Goal: Task Accomplishment & Management: Manage account settings

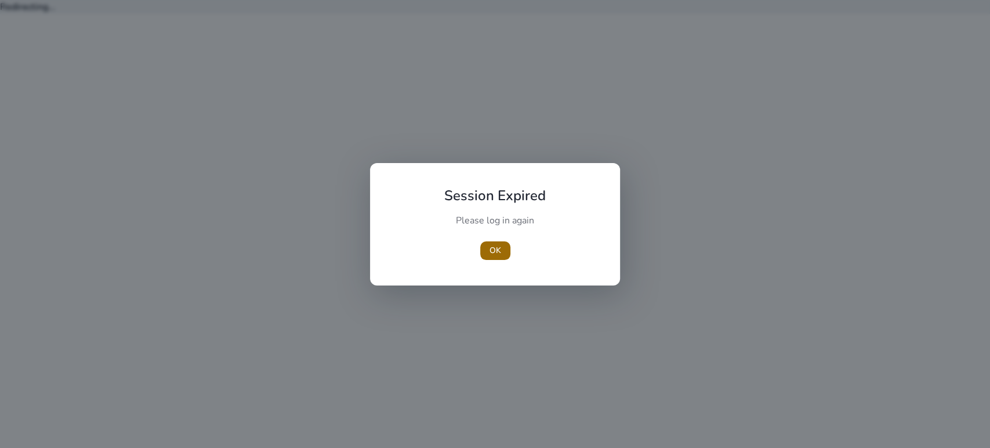
click at [495, 249] on span "OK" at bounding box center [496, 250] width 12 height 12
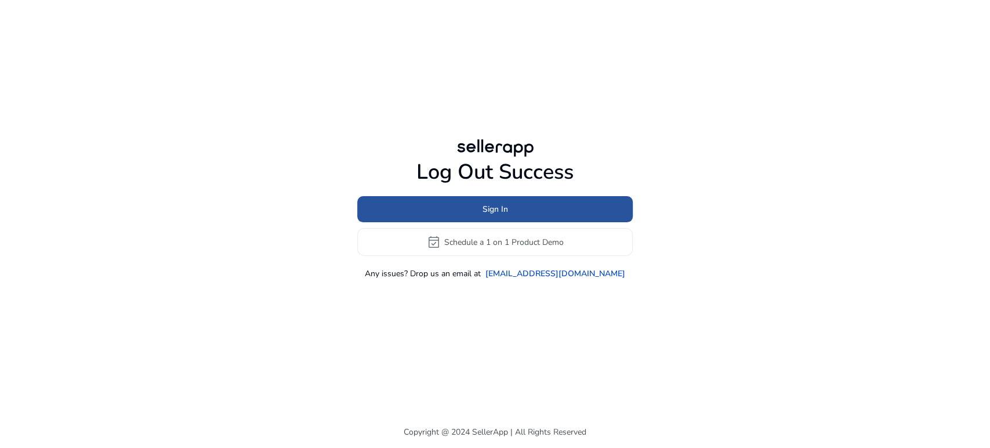
click at [484, 201] on span at bounding box center [495, 210] width 276 height 28
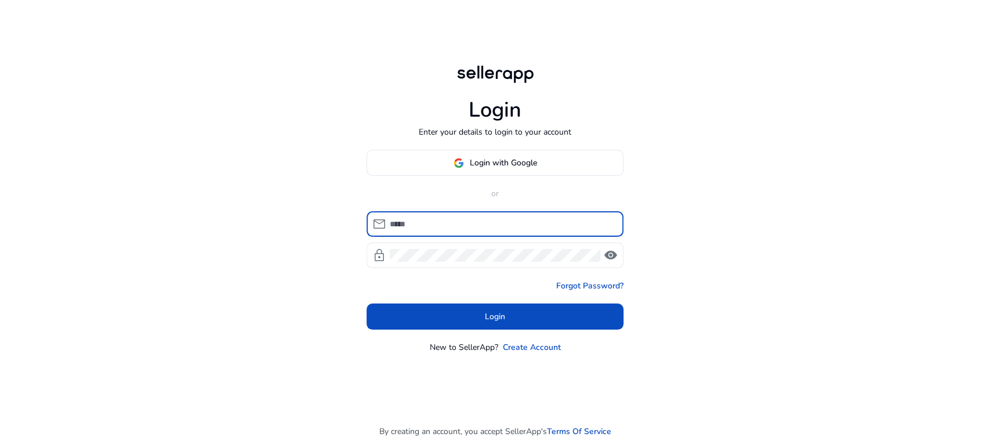
type input "**********"
click at [479, 220] on input "**********" at bounding box center [502, 224] width 225 height 13
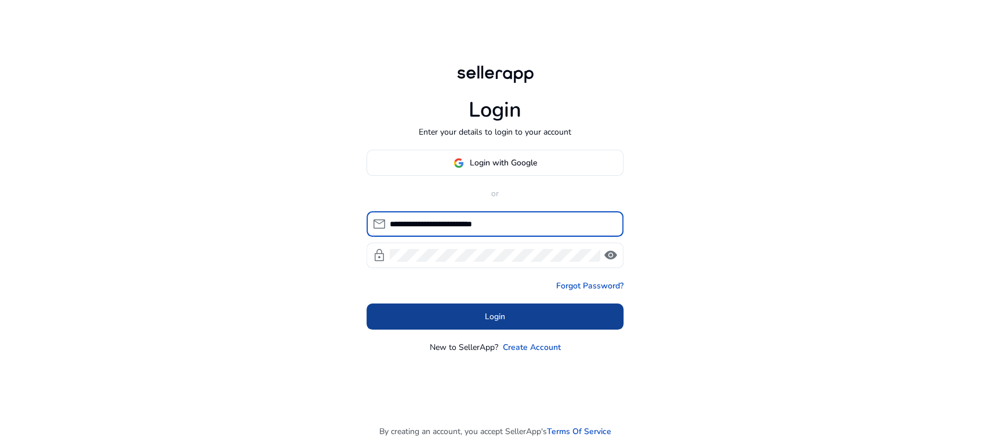
click at [436, 310] on span at bounding box center [495, 317] width 257 height 28
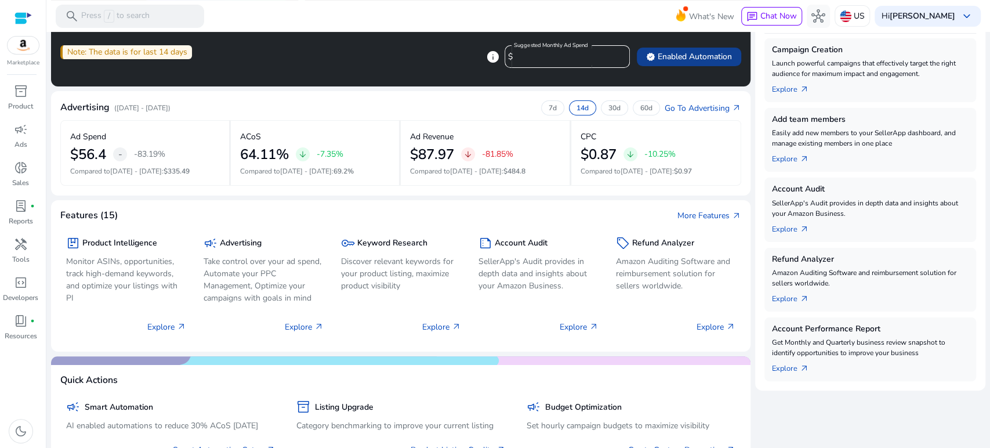
click at [692, 56] on span "verified Enabled Automation" at bounding box center [689, 56] width 86 height 12
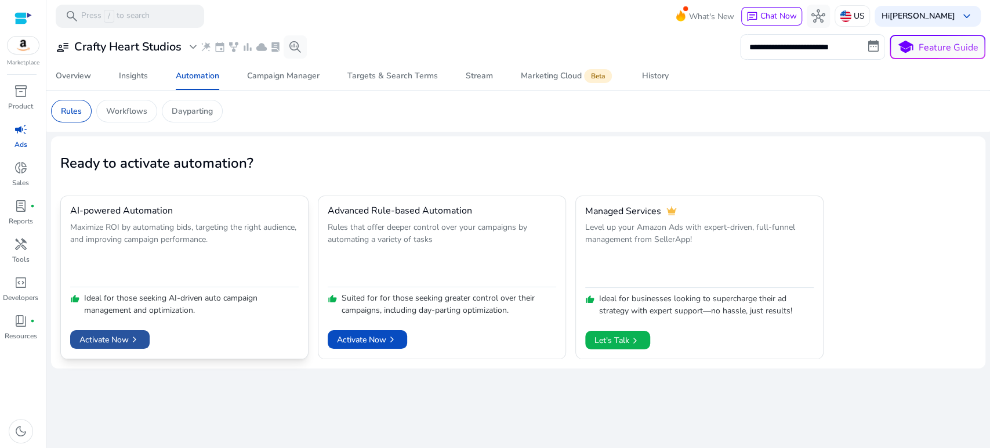
click at [114, 341] on span "Activate Now chevron_right" at bounding box center [109, 340] width 61 height 12
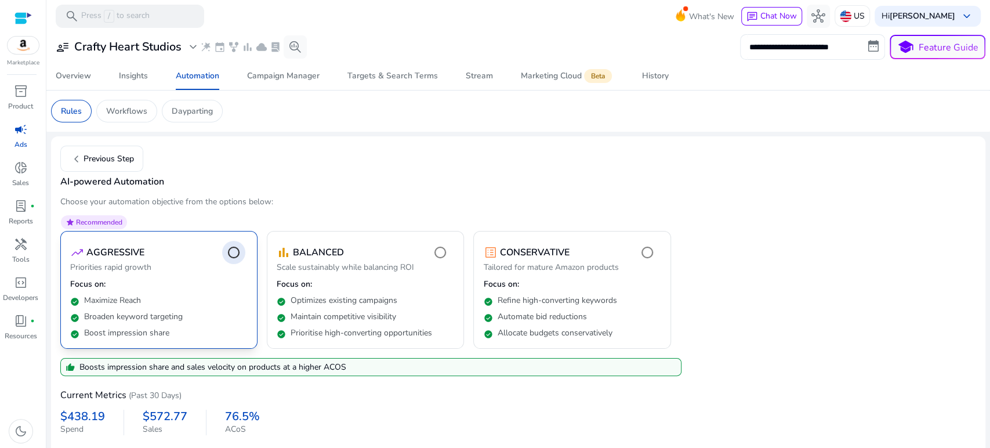
scroll to position [40, 0]
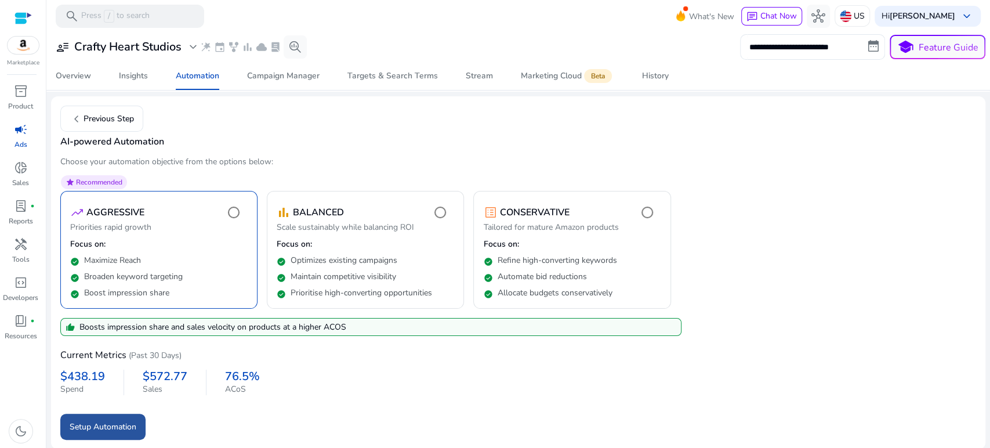
click at [110, 429] on span "Setup Automation" at bounding box center [103, 427] width 67 height 12
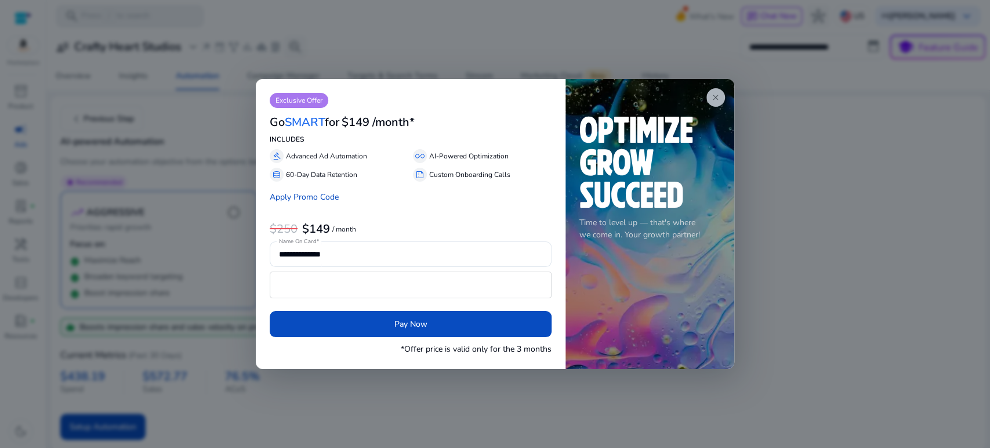
click at [717, 93] on span "close" at bounding box center [715, 97] width 9 height 9
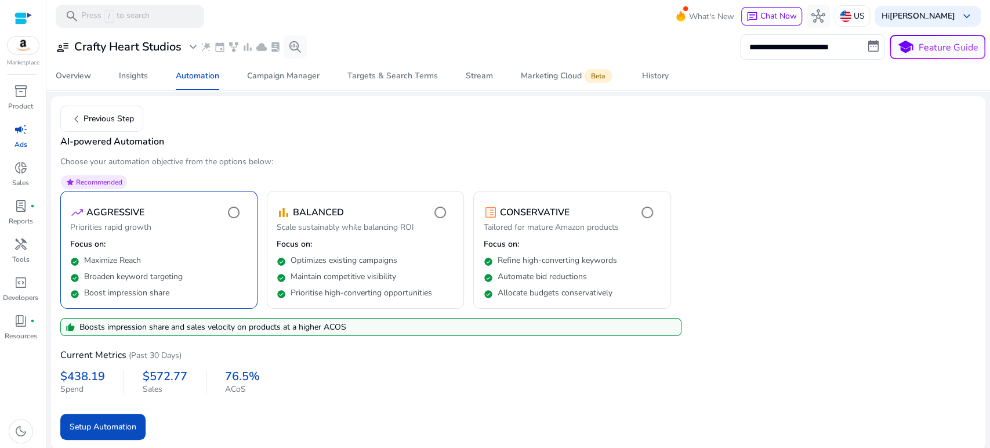
click at [356, 159] on p "Choose your automation objective from the options below:" at bounding box center [518, 161] width 916 height 12
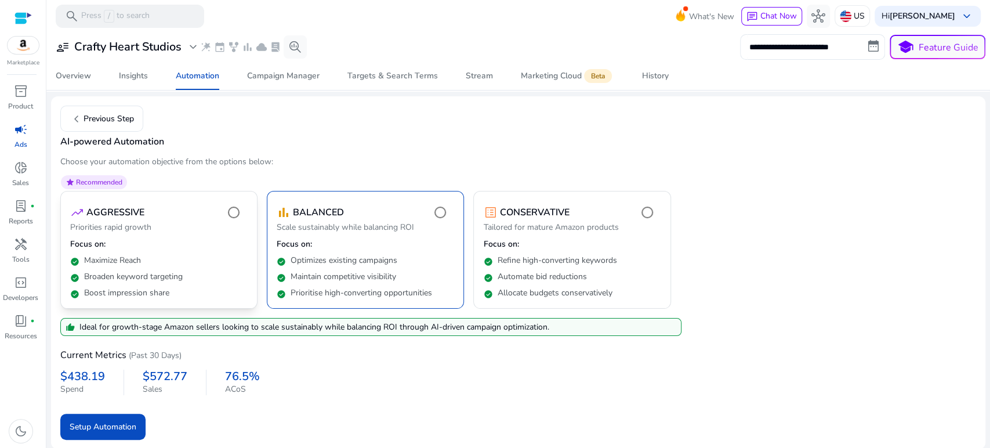
click at [102, 175] on span "star Recommended" at bounding box center [94, 182] width 66 height 14
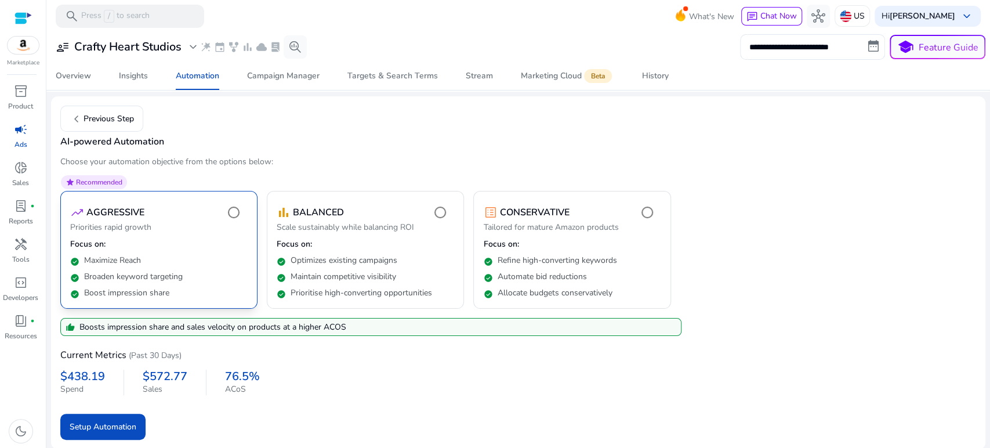
click at [105, 184] on span "Recommended" at bounding box center [99, 182] width 46 height 9
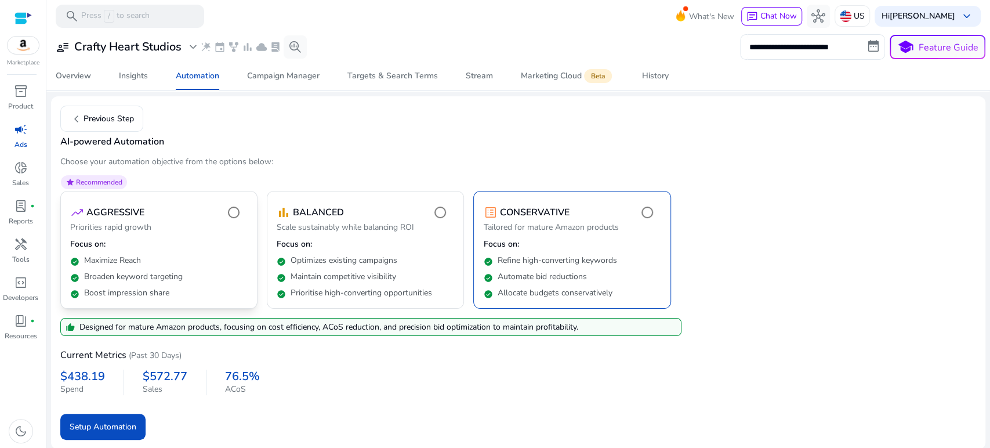
click at [117, 179] on span "Recommended" at bounding box center [99, 182] width 46 height 9
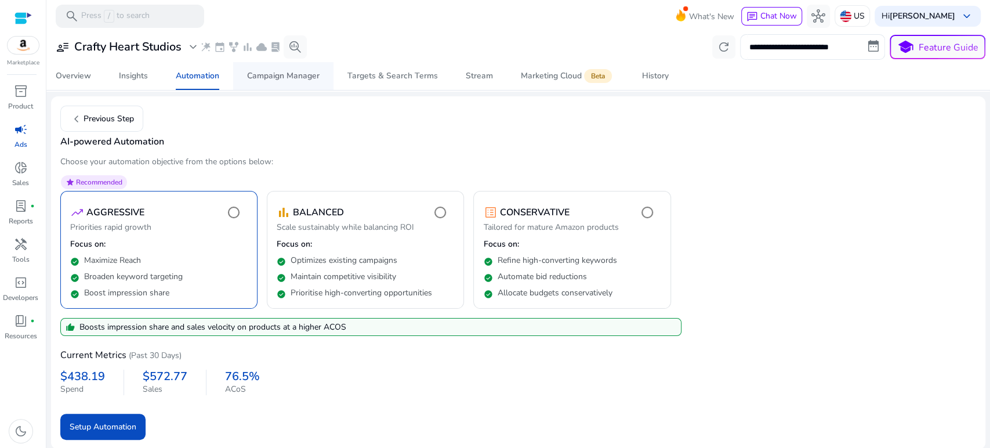
click at [274, 76] on div "Campaign Manager" at bounding box center [283, 76] width 73 height 8
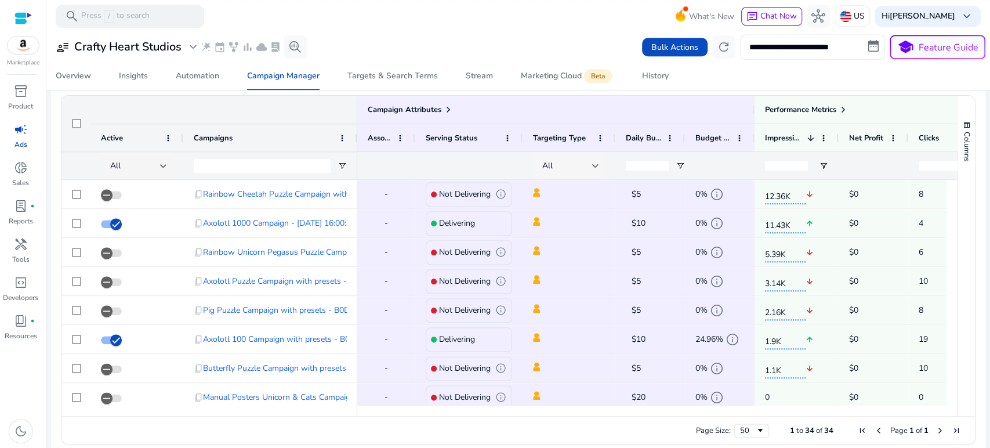
click at [596, 164] on div at bounding box center [595, 166] width 7 height 5
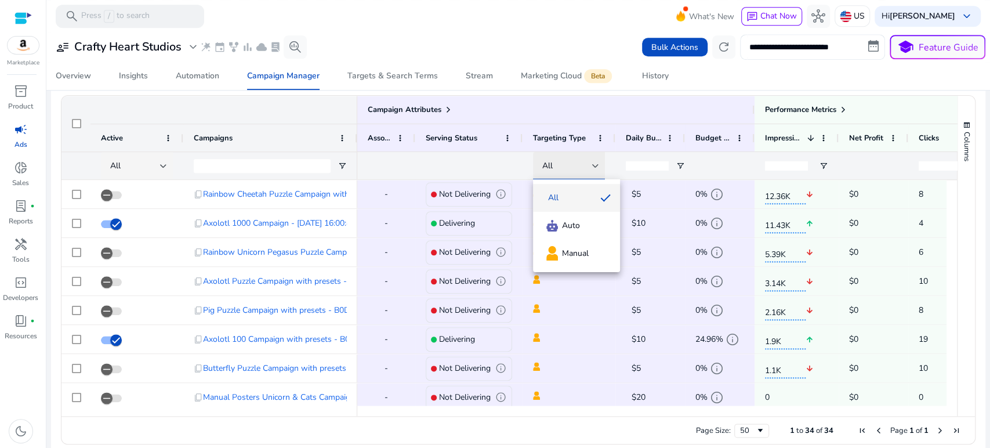
click at [596, 163] on div at bounding box center [495, 224] width 990 height 448
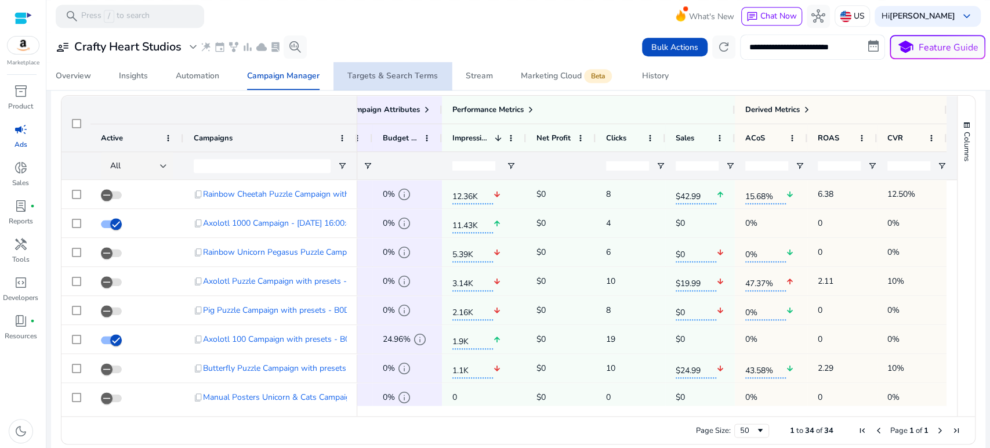
click at [413, 74] on div "Targets & Search Terms" at bounding box center [393, 76] width 91 height 8
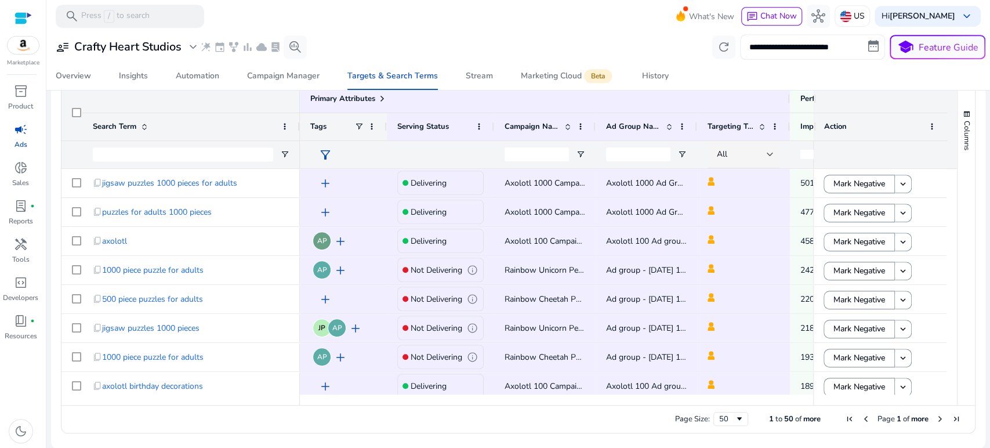
click at [318, 125] on span "Tags" at bounding box center [318, 126] width 16 height 10
click at [371, 125] on span at bounding box center [371, 126] width 9 height 9
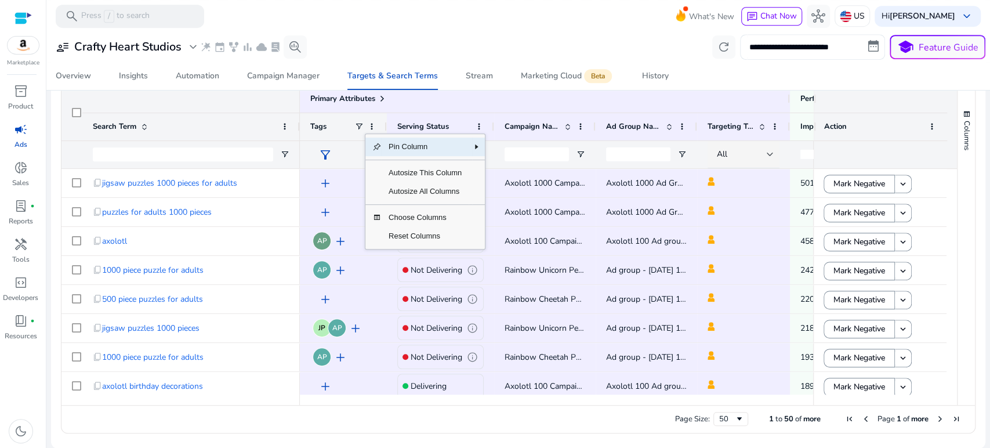
click at [320, 129] on span "Tags" at bounding box center [318, 126] width 16 height 10
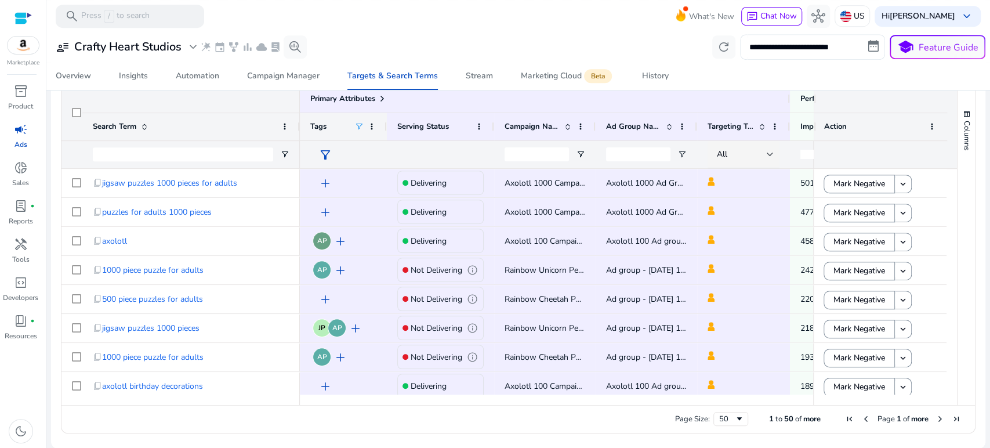
click at [357, 126] on span at bounding box center [359, 126] width 9 height 9
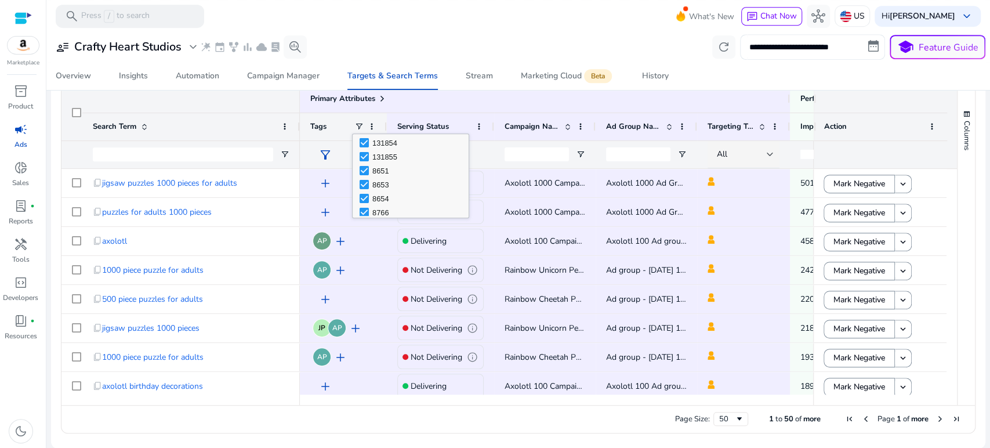
click at [319, 116] on div "Tags" at bounding box center [332, 126] width 44 height 21
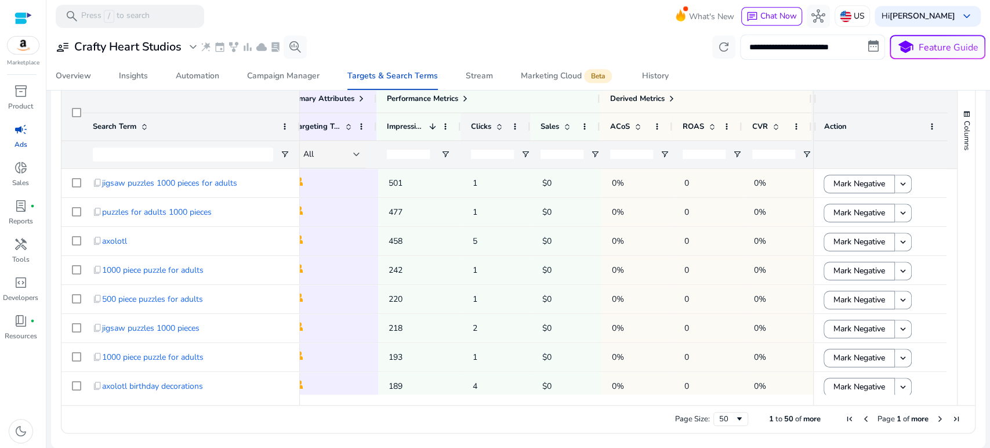
click at [497, 126] on span at bounding box center [499, 126] width 9 height 9
click at [497, 125] on span at bounding box center [499, 126] width 9 height 9
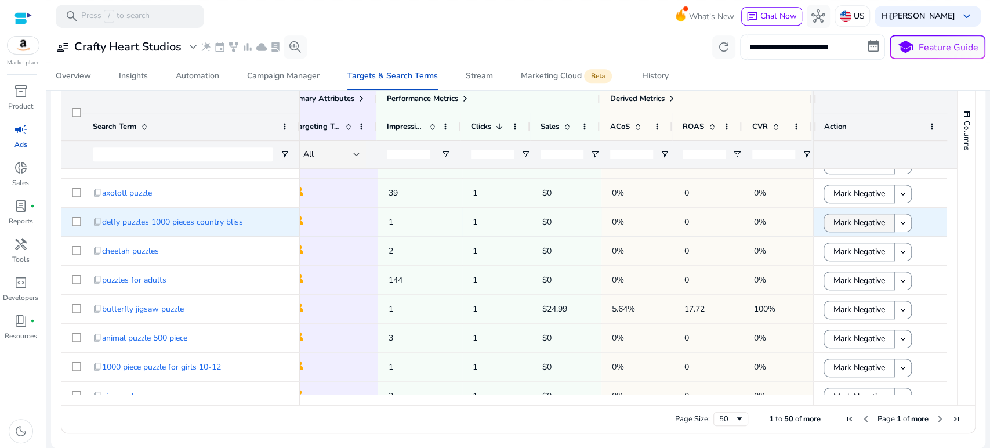
click at [845, 222] on span "Mark Negative" at bounding box center [860, 223] width 52 height 24
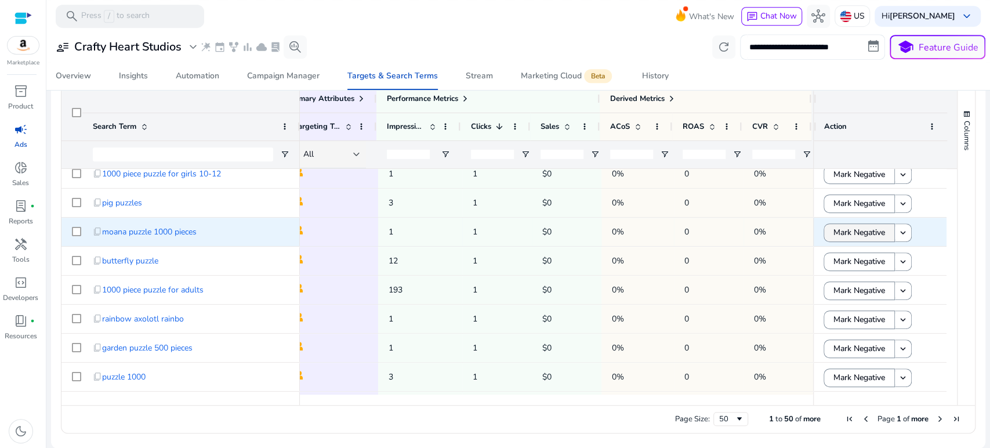
click at [835, 234] on span "Mark Negative" at bounding box center [860, 232] width 52 height 24
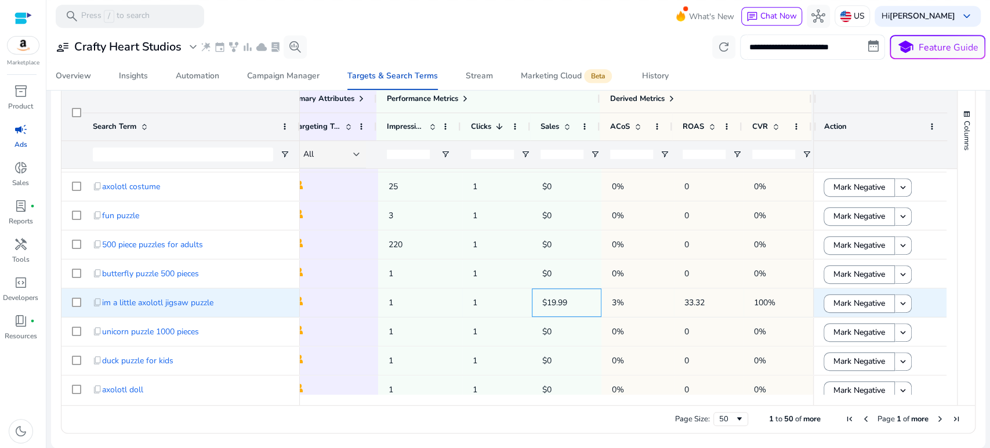
click at [548, 299] on p "$19.99" at bounding box center [566, 303] width 49 height 24
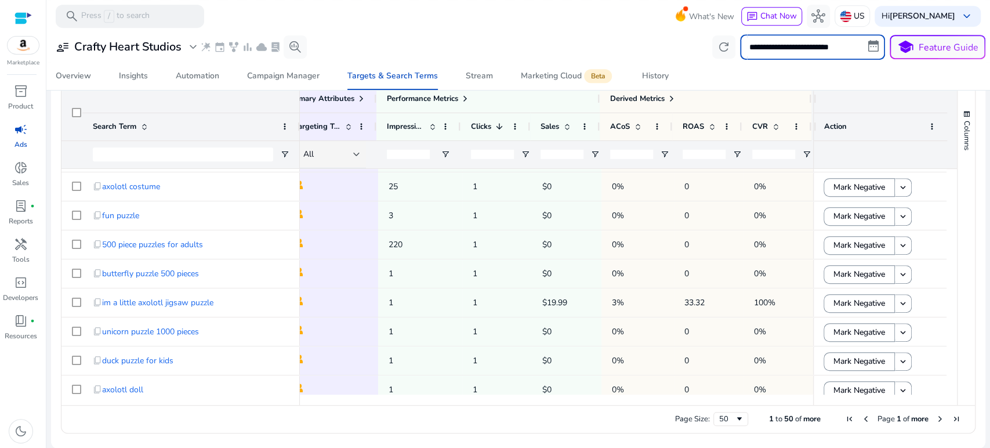
click at [869, 45] on input "**********" at bounding box center [812, 47] width 145 height 26
select select "*"
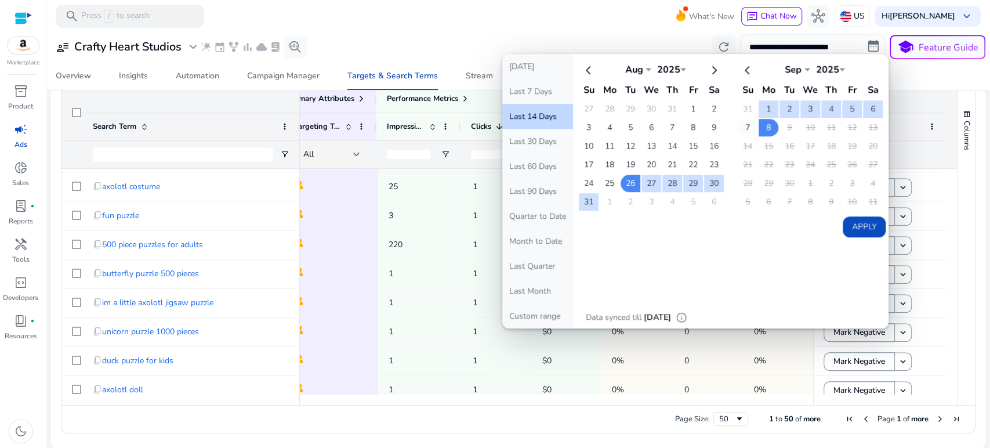
click at [738, 124] on td "7" at bounding box center [748, 127] width 20 height 17
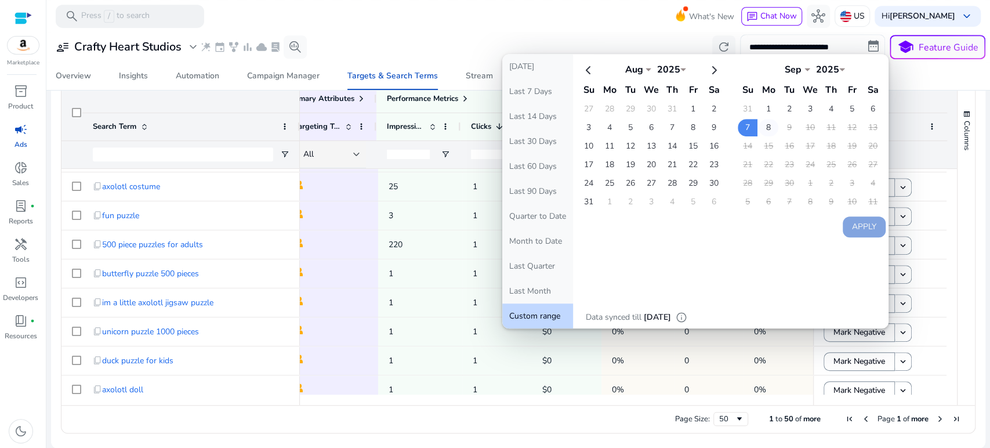
click at [763, 129] on td "8" at bounding box center [769, 127] width 20 height 17
click at [854, 223] on button "Apply" at bounding box center [864, 226] width 43 height 21
type input "**********"
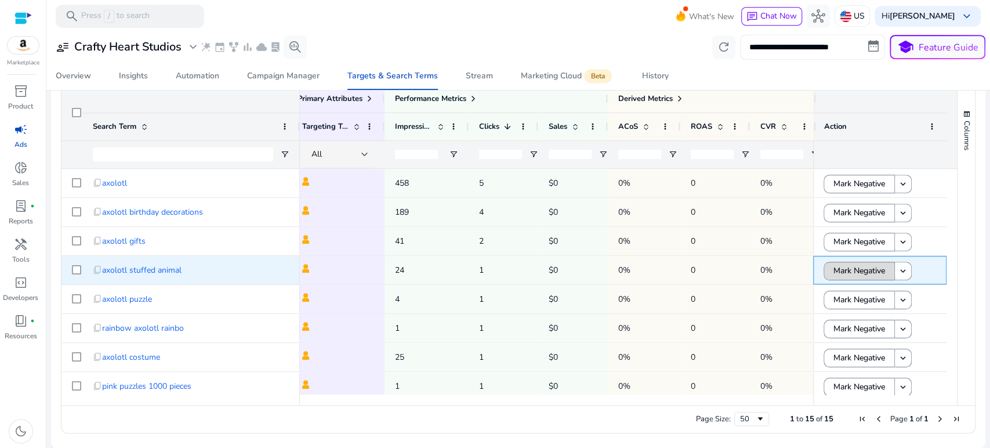
click at [836, 269] on span "Mark Negative" at bounding box center [860, 271] width 52 height 24
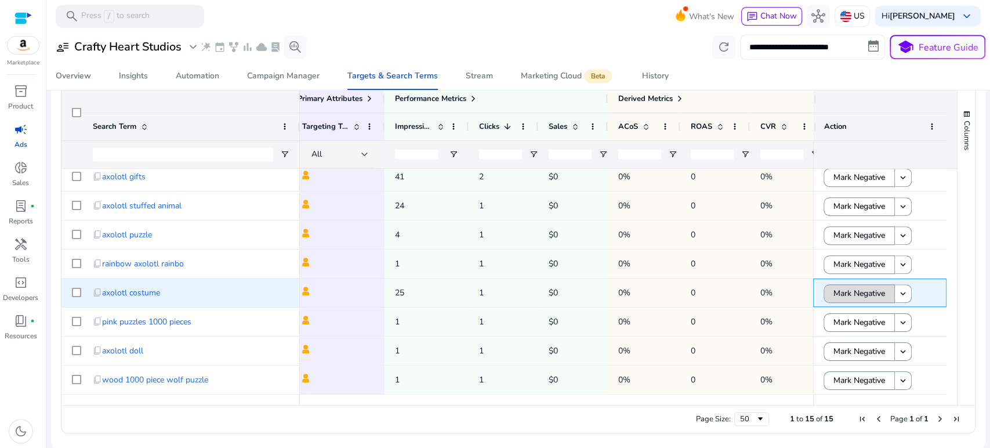
click at [840, 291] on span "Mark Negative" at bounding box center [860, 293] width 52 height 24
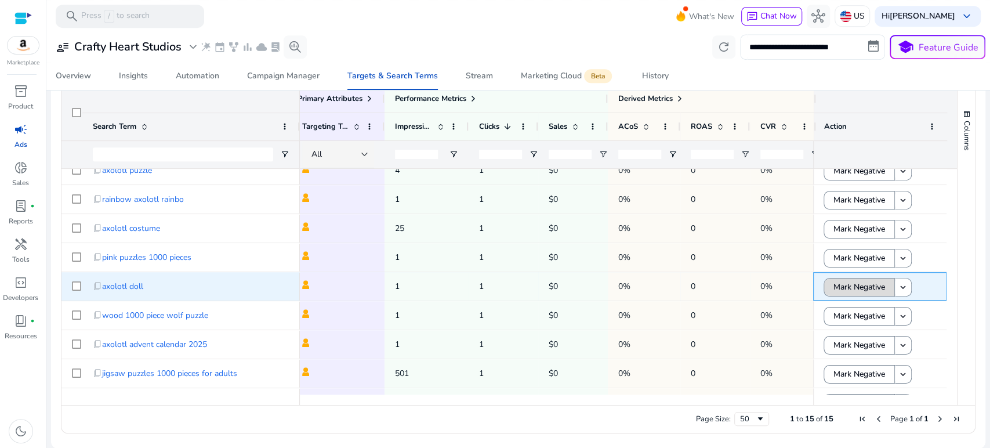
click at [853, 285] on span "Mark Negative" at bounding box center [860, 287] width 52 height 24
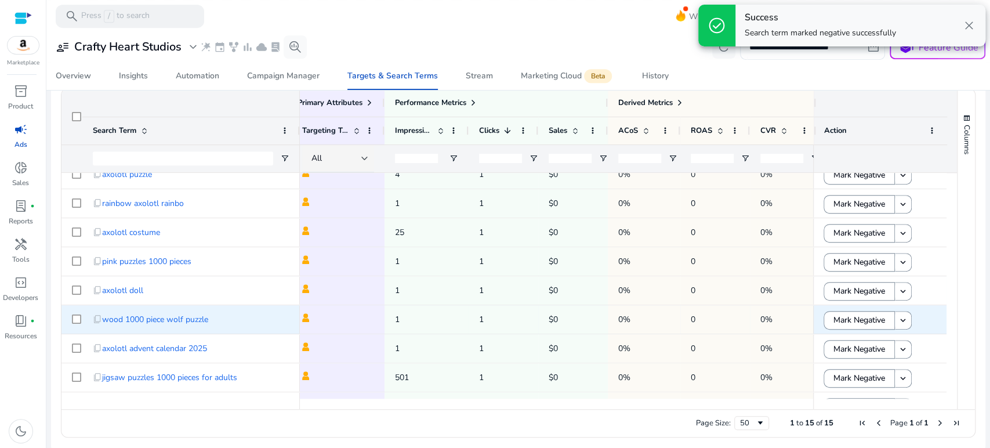
scroll to position [385, 0]
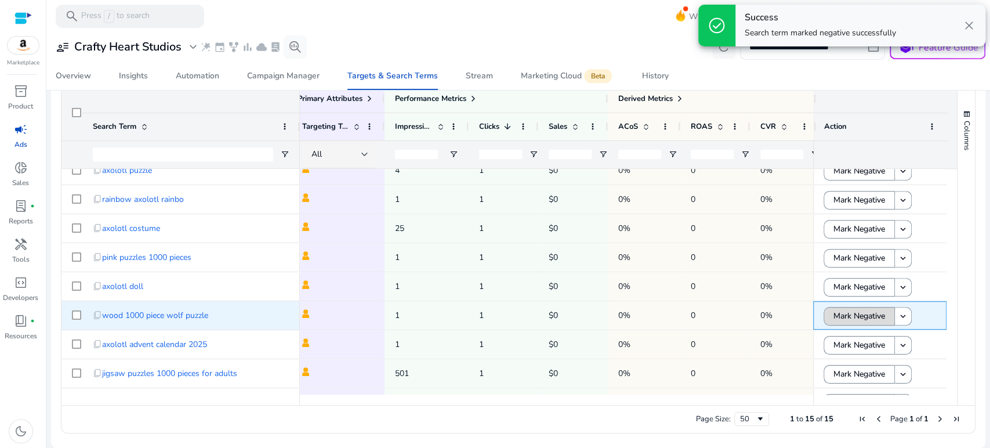
click at [842, 312] on span "Mark Negative" at bounding box center [860, 316] width 52 height 24
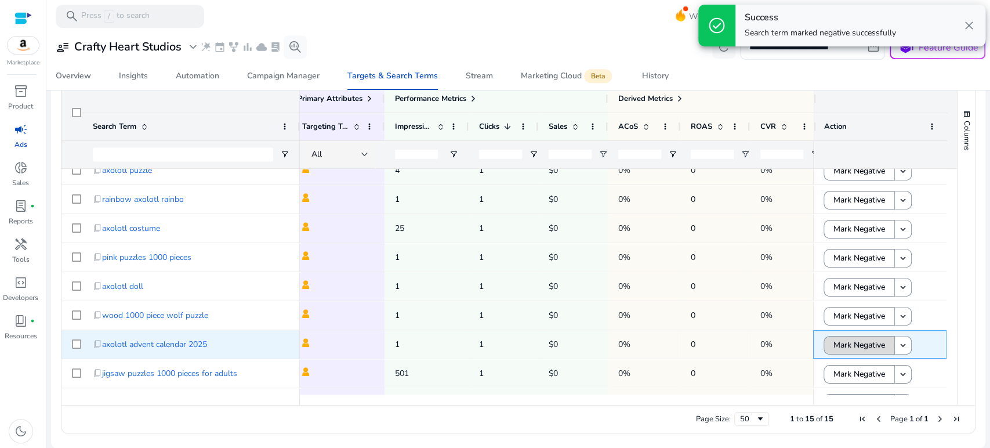
click at [840, 342] on span "Mark Negative" at bounding box center [860, 345] width 52 height 24
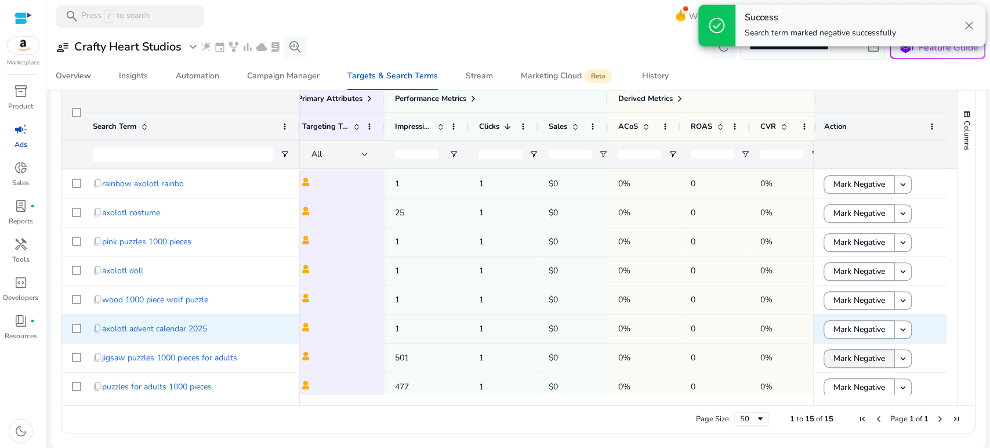
scroll to position [80, 0]
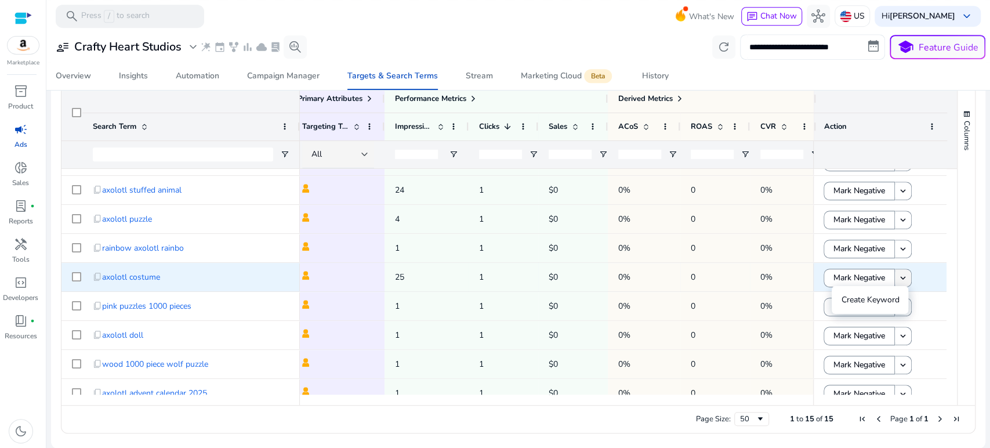
click at [900, 276] on mat-icon "keyboard_arrow_down" at bounding box center [903, 278] width 10 height 10
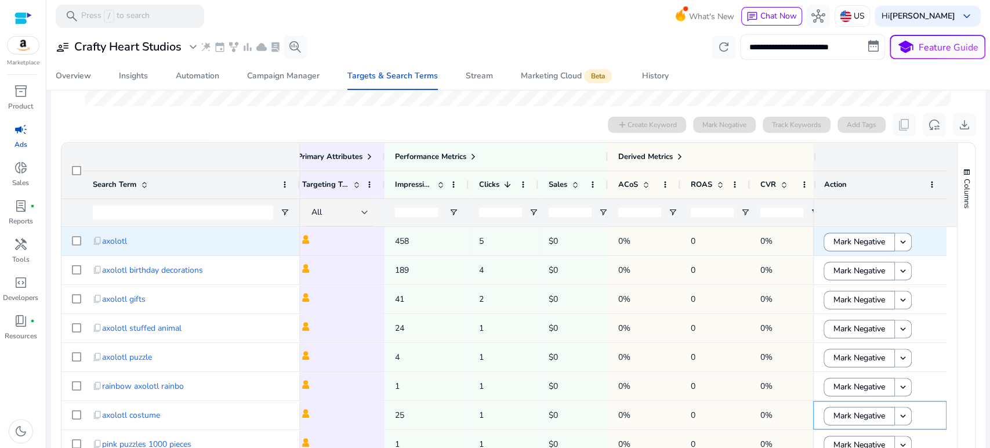
scroll to position [320, 0]
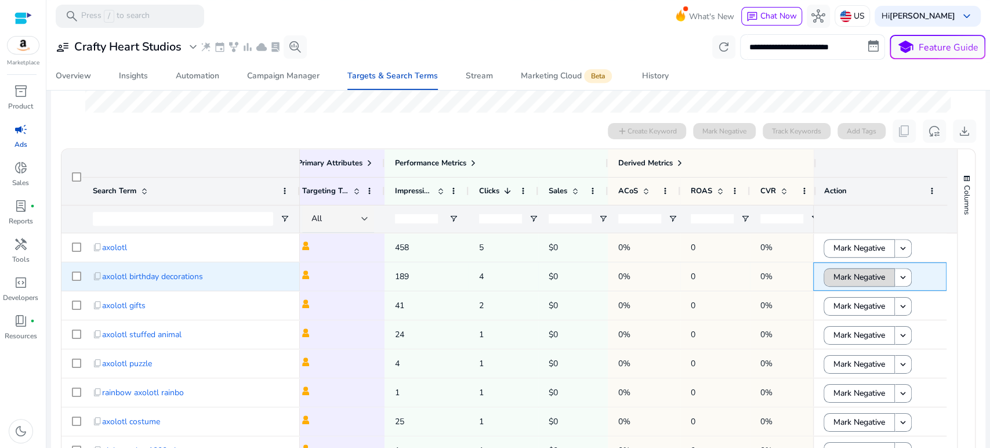
click at [841, 272] on span "Mark Negative" at bounding box center [860, 277] width 52 height 24
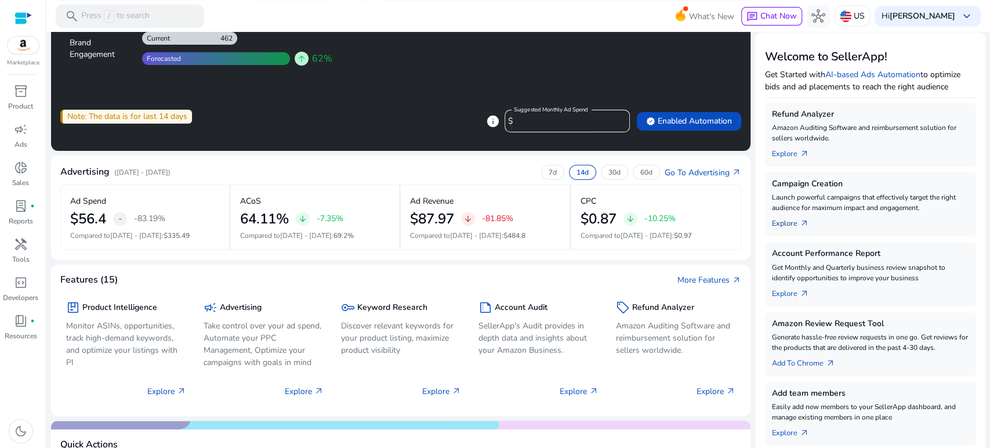
click at [787, 224] on link "Explore arrow_outward" at bounding box center [795, 221] width 46 height 16
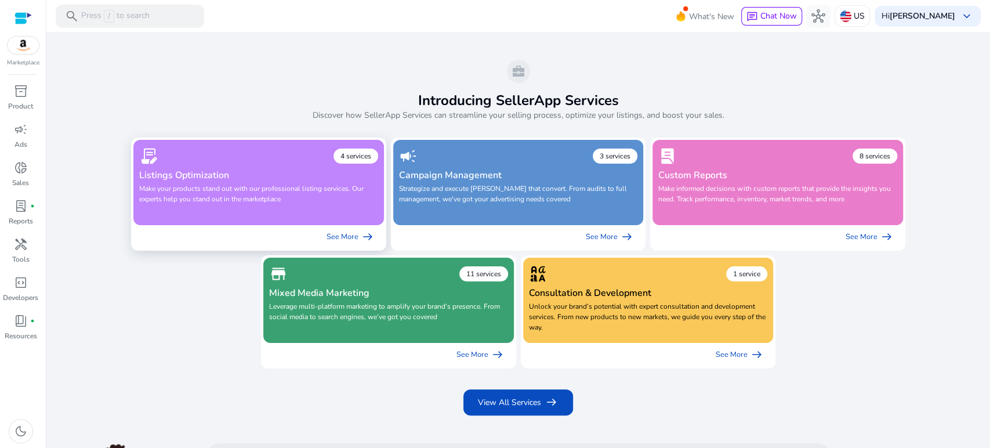
click at [220, 176] on h4 "Listings Optimization" at bounding box center [258, 175] width 239 height 11
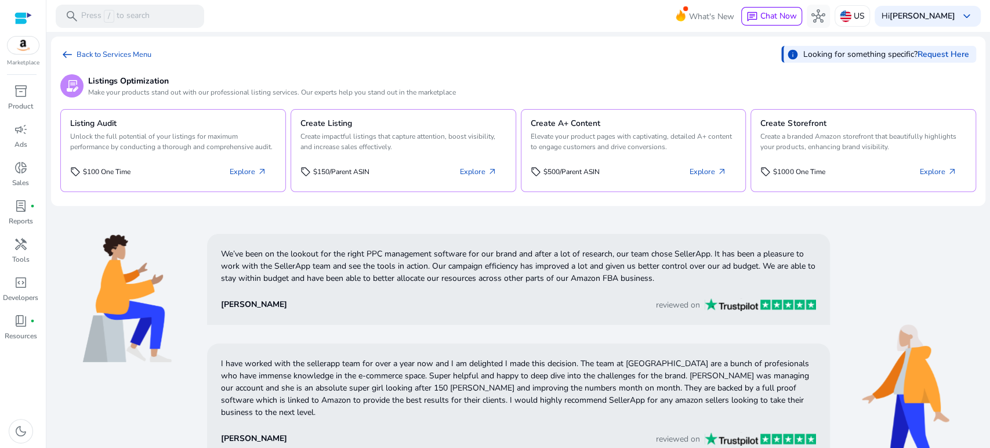
click at [562, 67] on div "contract_edit Listings Optimization Make your products stand out with our profe…" at bounding box center [518, 131] width 916 height 129
click at [473, 172] on link "Explore arrow_outward" at bounding box center [479, 171] width 56 height 21
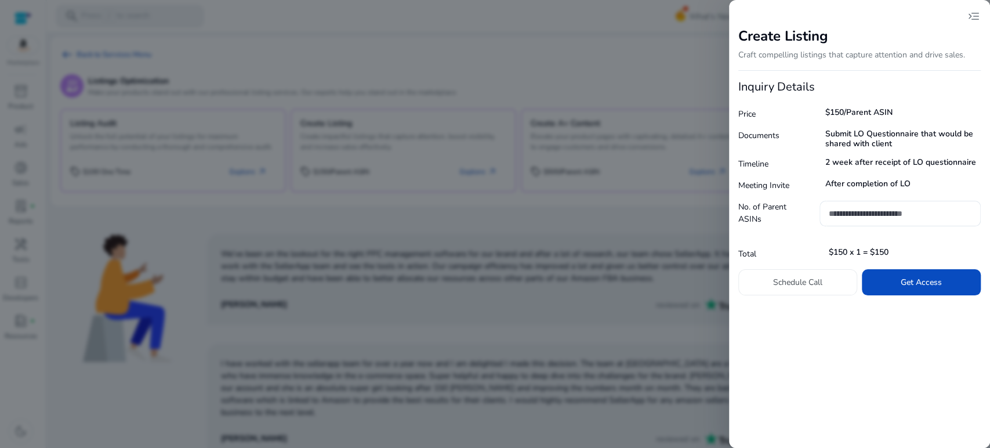
click at [657, 49] on div at bounding box center [495, 224] width 990 height 448
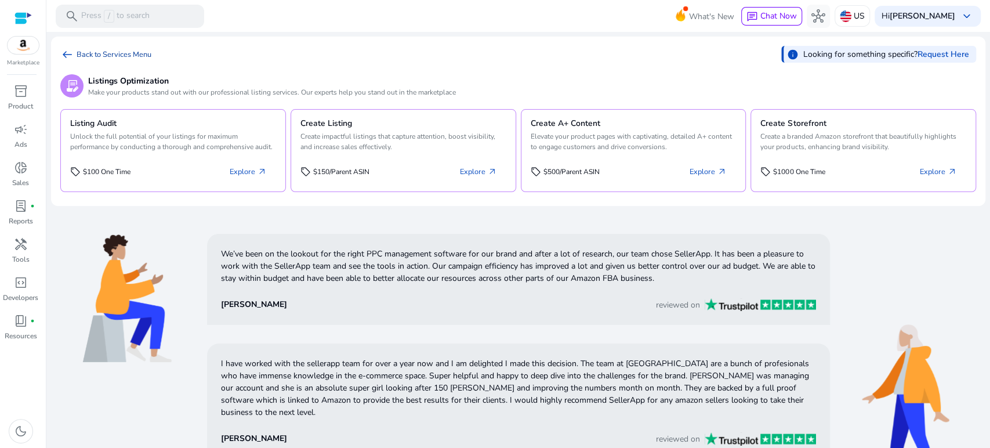
click at [96, 50] on link "arrow_left_alt Back to Services Menu" at bounding box center [105, 55] width 91 height 14
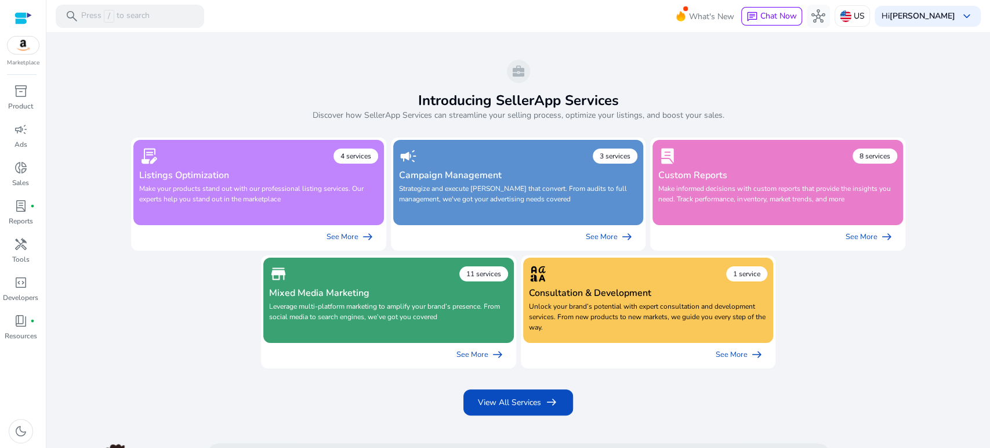
click at [23, 46] on img at bounding box center [23, 45] width 31 height 17
click at [21, 170] on span "donut_small" at bounding box center [21, 168] width 14 height 14
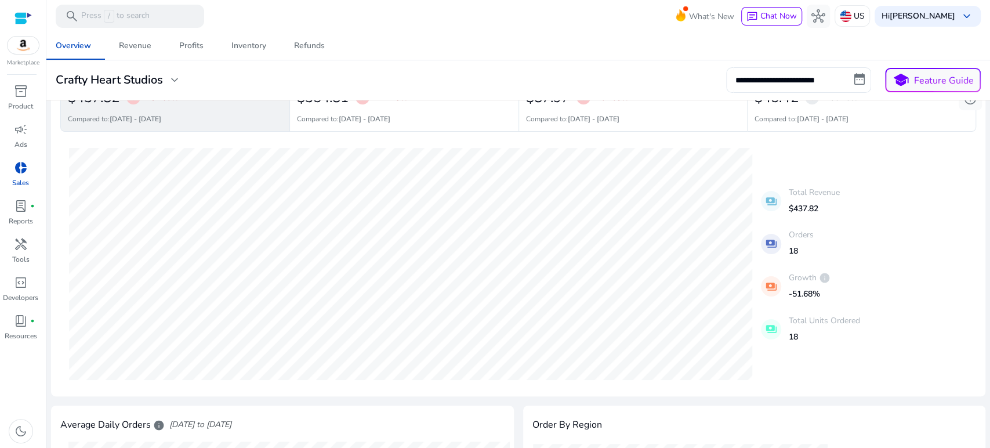
scroll to position [64, 0]
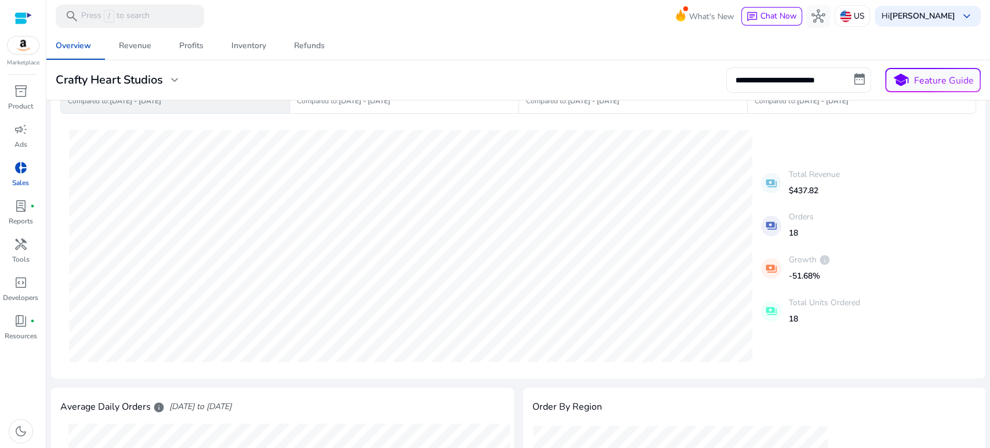
click at [776, 228] on mat-icon "payments" at bounding box center [771, 226] width 20 height 20
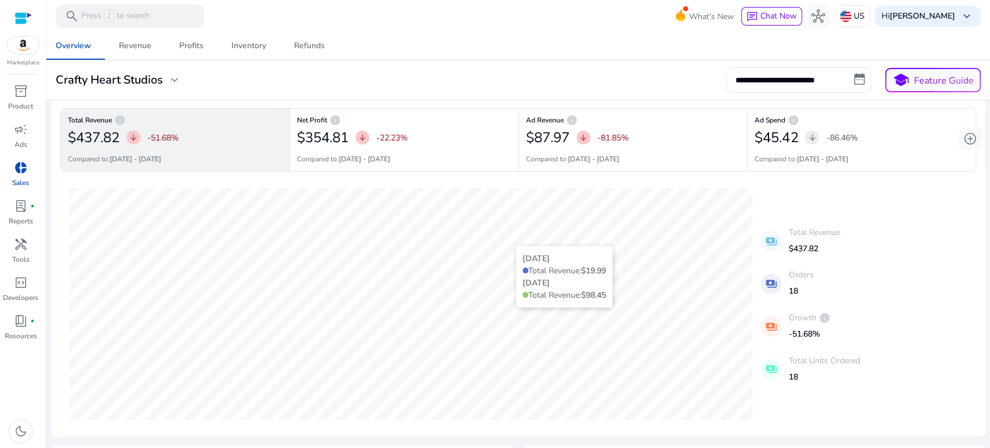
scroll to position [0, 0]
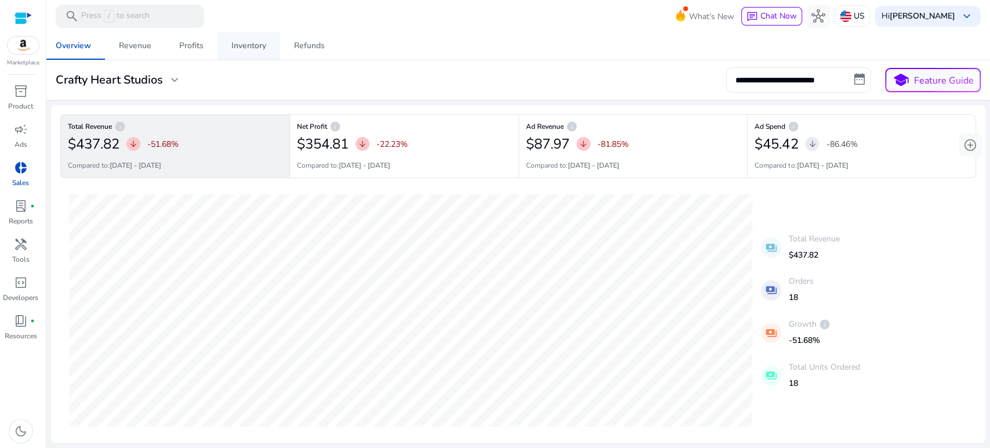
click at [237, 49] on div "Inventory" at bounding box center [248, 46] width 35 height 8
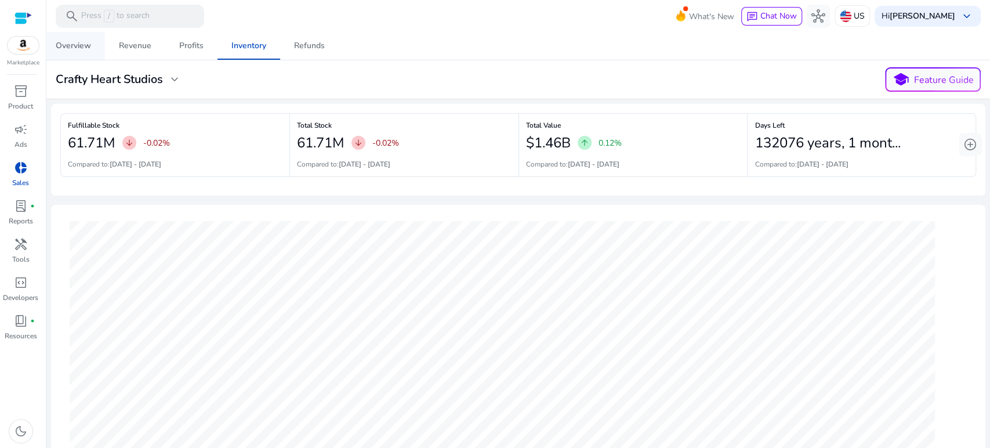
click at [64, 50] on div "Overview" at bounding box center [73, 46] width 35 height 8
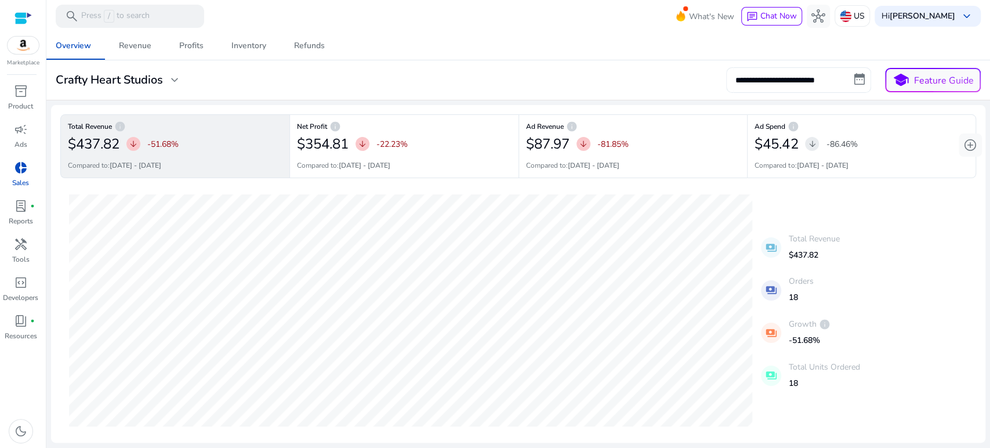
click at [807, 75] on input "**********" at bounding box center [798, 80] width 145 height 26
select select "*"
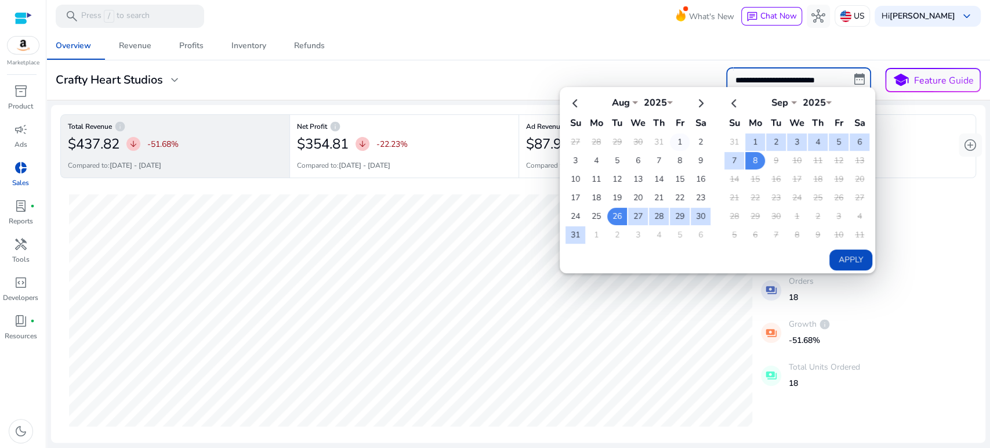
click at [676, 139] on td "1" at bounding box center [680, 141] width 20 height 17
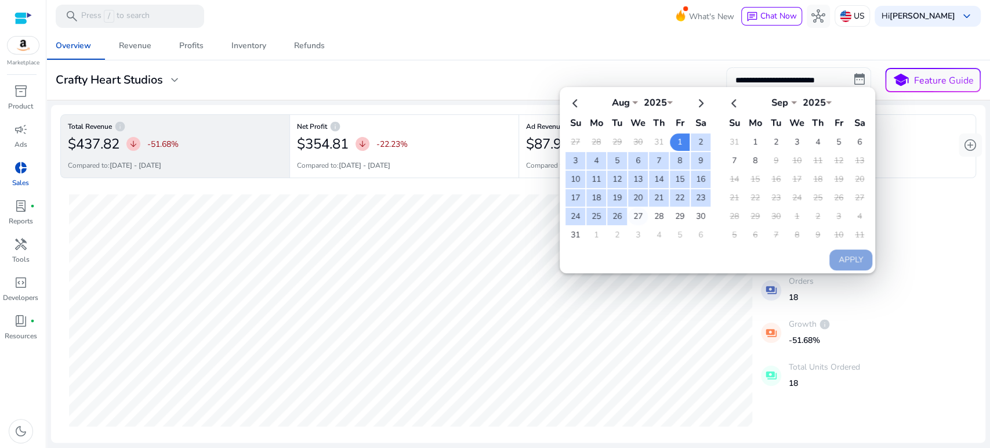
click at [630, 215] on td "27" at bounding box center [638, 216] width 20 height 17
click at [840, 253] on button "Apply" at bounding box center [851, 259] width 43 height 21
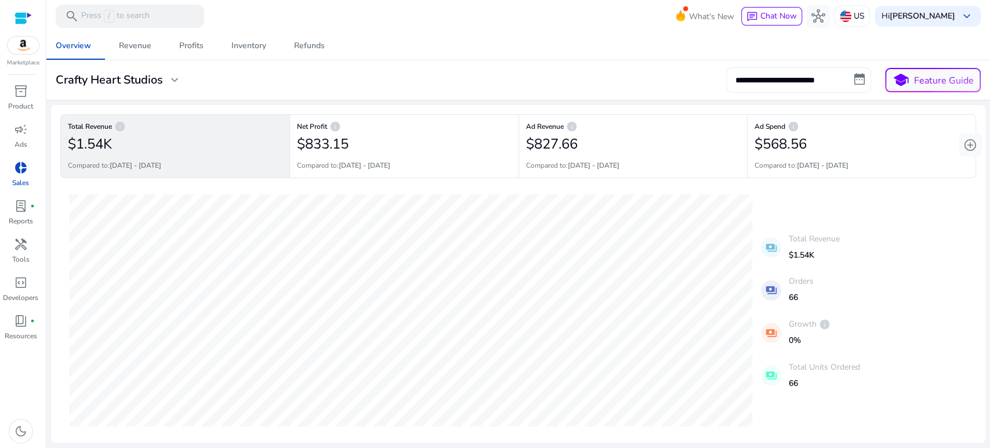
click at [792, 78] on input "**********" at bounding box center [798, 80] width 145 height 26
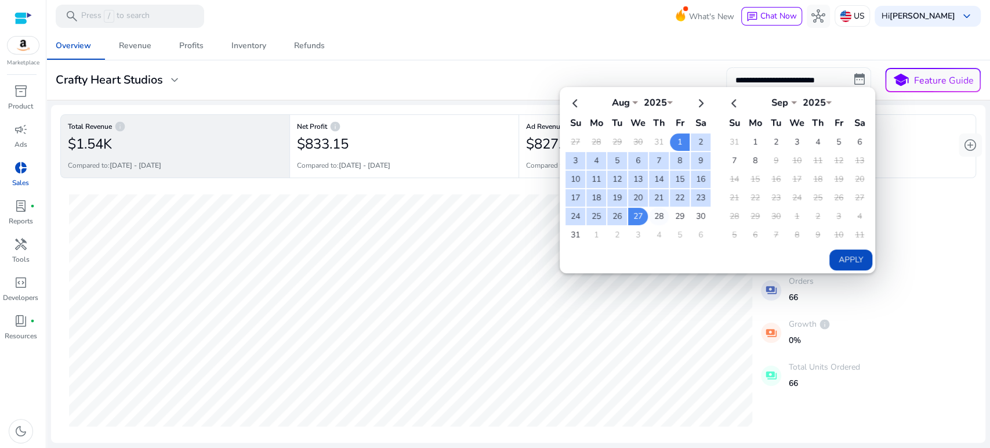
click at [649, 213] on td "28" at bounding box center [659, 216] width 20 height 17
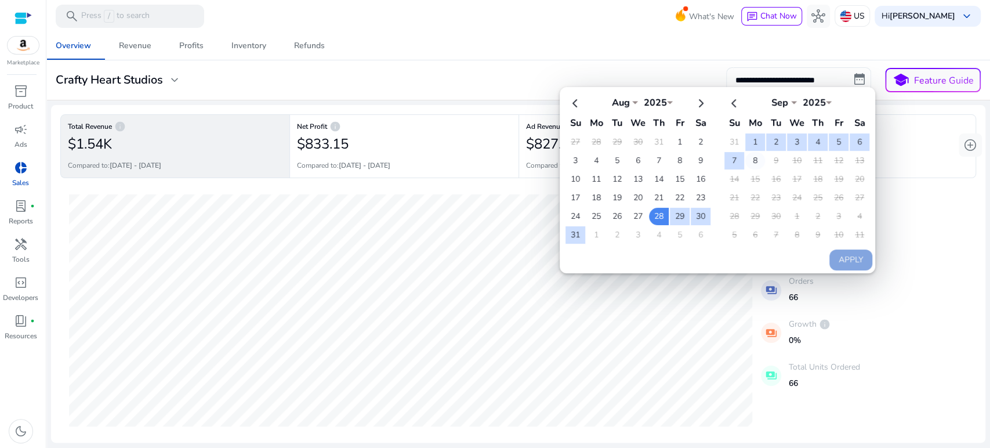
click at [747, 160] on td "8" at bounding box center [756, 160] width 20 height 17
click at [844, 263] on button "Apply" at bounding box center [851, 259] width 43 height 21
type input "**********"
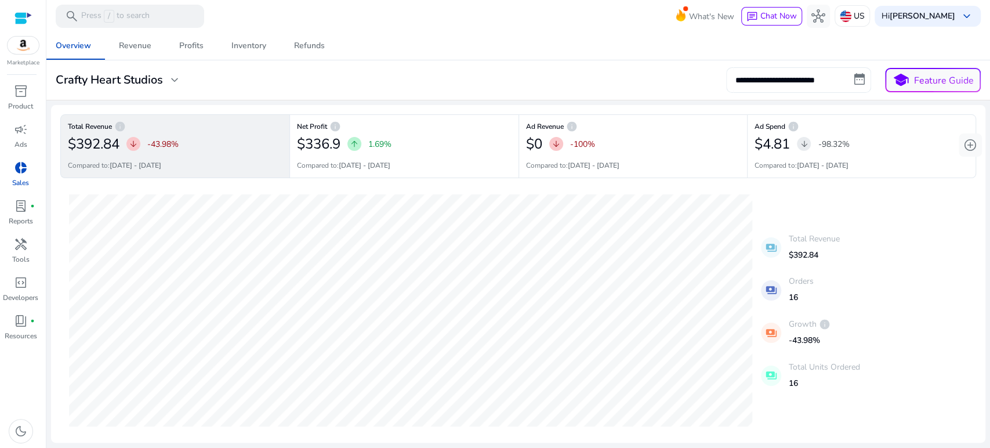
click at [848, 77] on input "**********" at bounding box center [798, 80] width 145 height 26
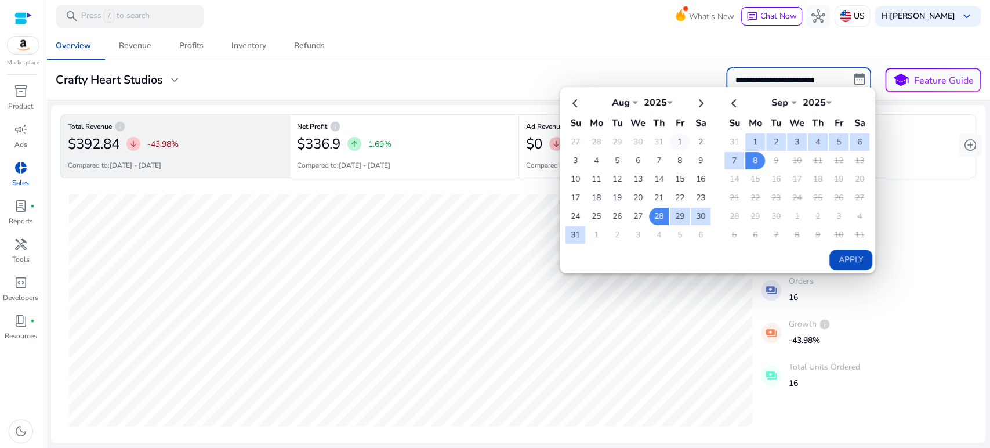
click at [671, 138] on td "1" at bounding box center [680, 141] width 20 height 17
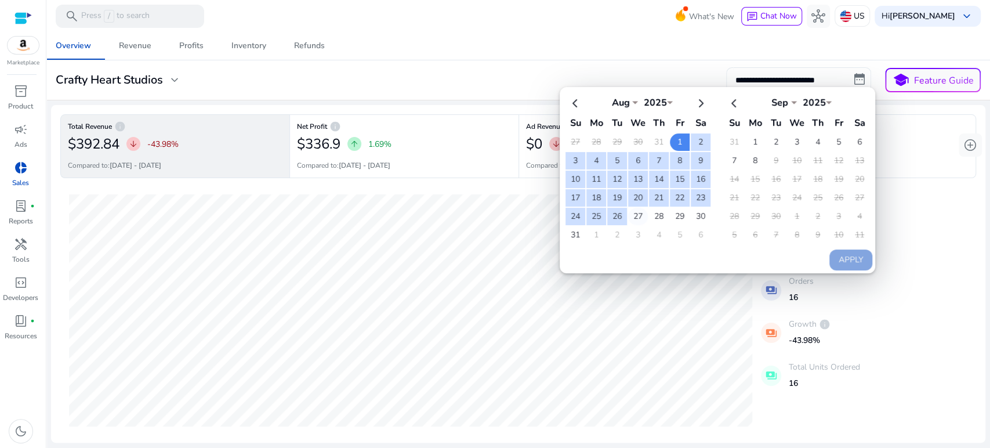
click at [634, 214] on td "27" at bounding box center [638, 216] width 20 height 17
click at [831, 259] on button "Apply" at bounding box center [851, 259] width 43 height 21
type input "**********"
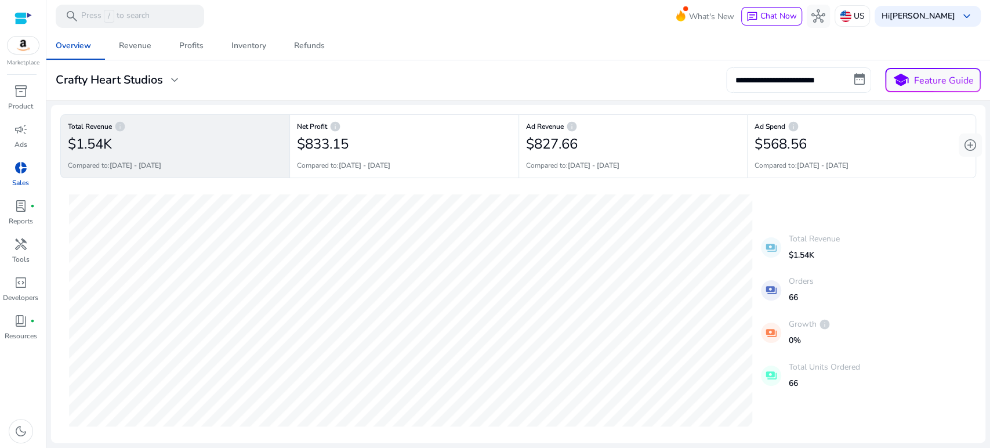
click at [861, 77] on input "**********" at bounding box center [798, 80] width 145 height 26
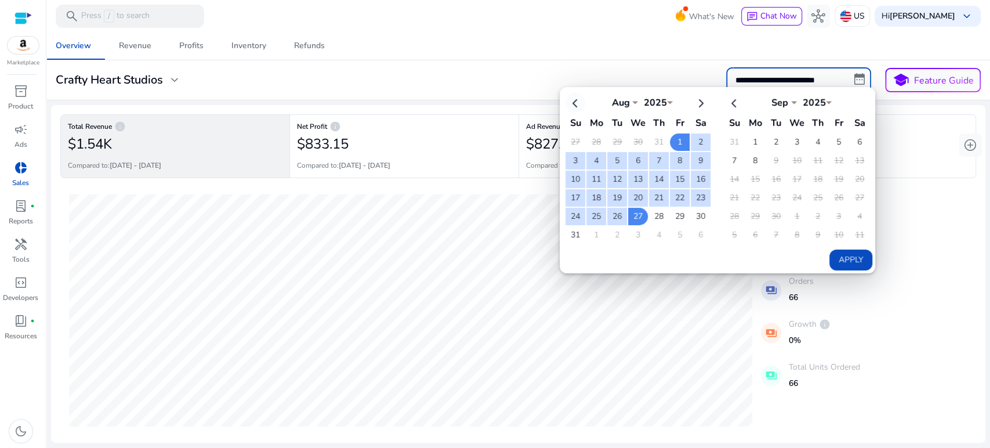
click at [568, 102] on th at bounding box center [576, 102] width 20 height 19
select select "*"
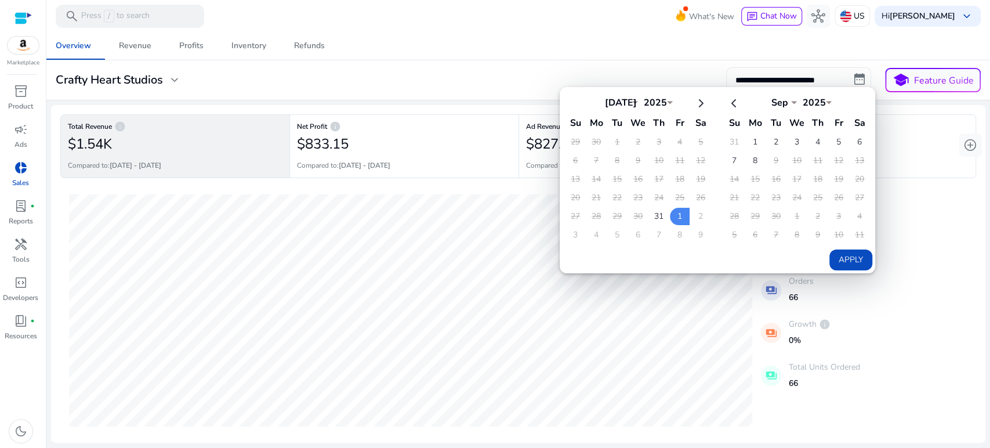
click at [607, 138] on td "1" at bounding box center [617, 141] width 20 height 17
click at [610, 143] on td "1" at bounding box center [617, 141] width 20 height 17
click at [622, 50] on div "Overview Revenue Profits Inventory Refunds" at bounding box center [518, 46] width 953 height 28
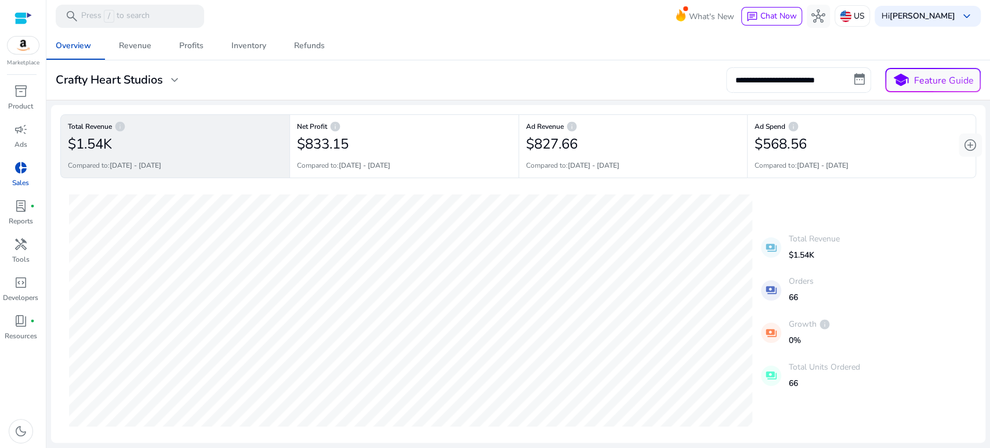
drag, startPoint x: 629, startPoint y: 55, endPoint x: 582, endPoint y: 57, distance: 47.1
click at [582, 57] on div "Overview Revenue Profits Inventory Refunds" at bounding box center [518, 46] width 953 height 28
